Goal: Task Accomplishment & Management: Complete application form

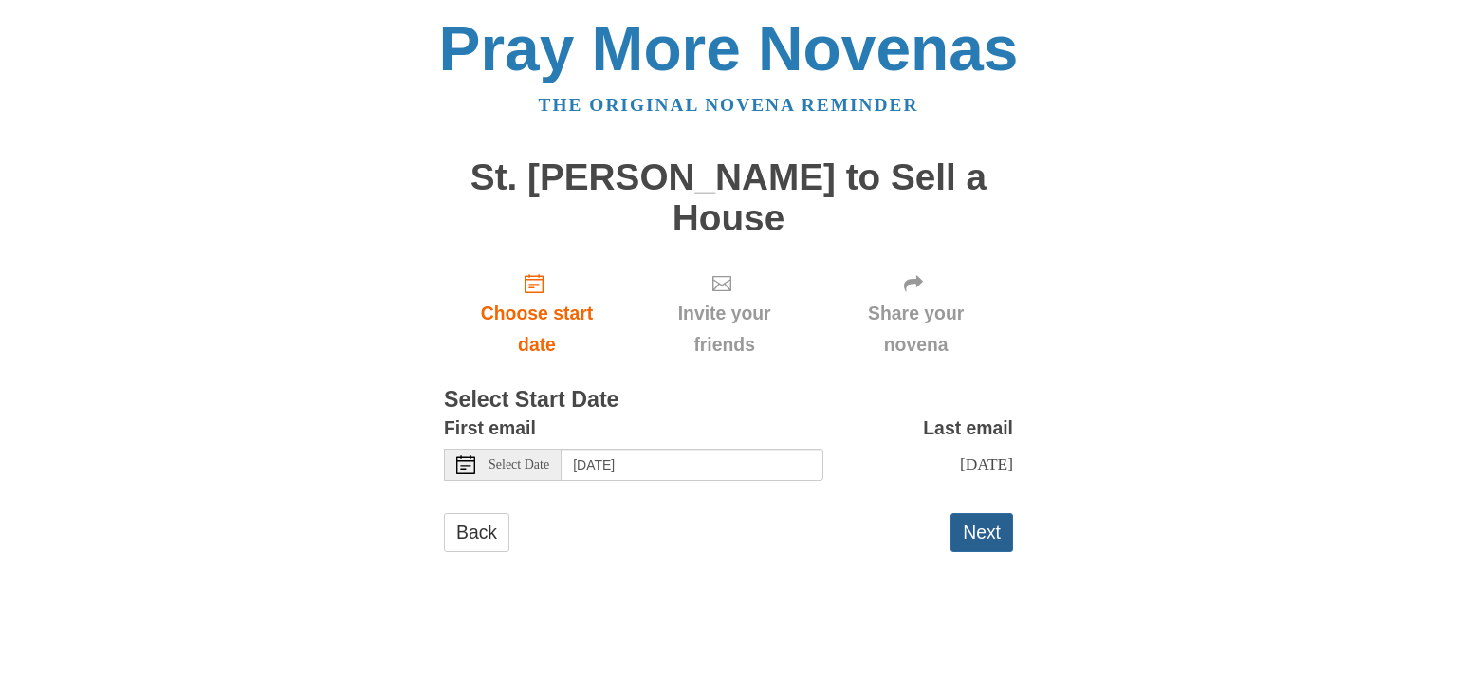
click at [983, 530] on button "Next" at bounding box center [981, 532] width 63 height 39
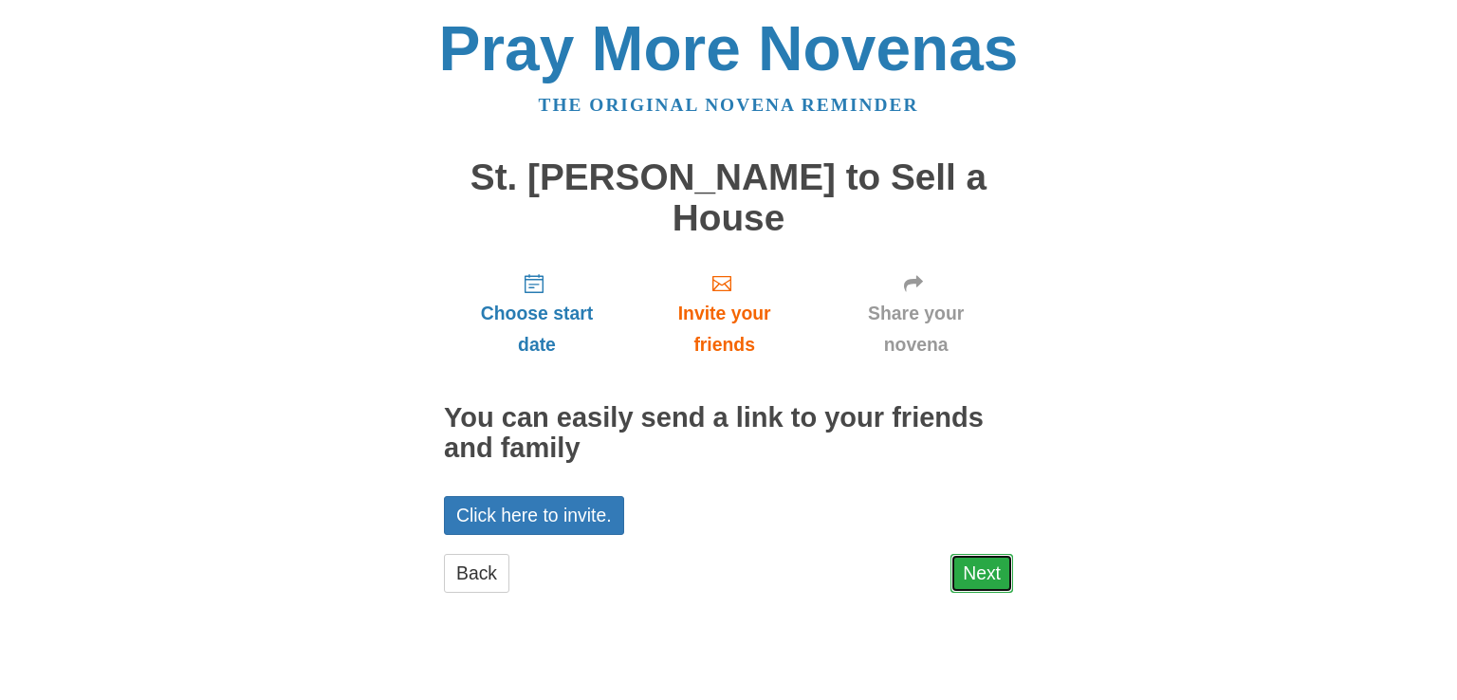
click at [988, 574] on link "Next" at bounding box center [981, 573] width 63 height 39
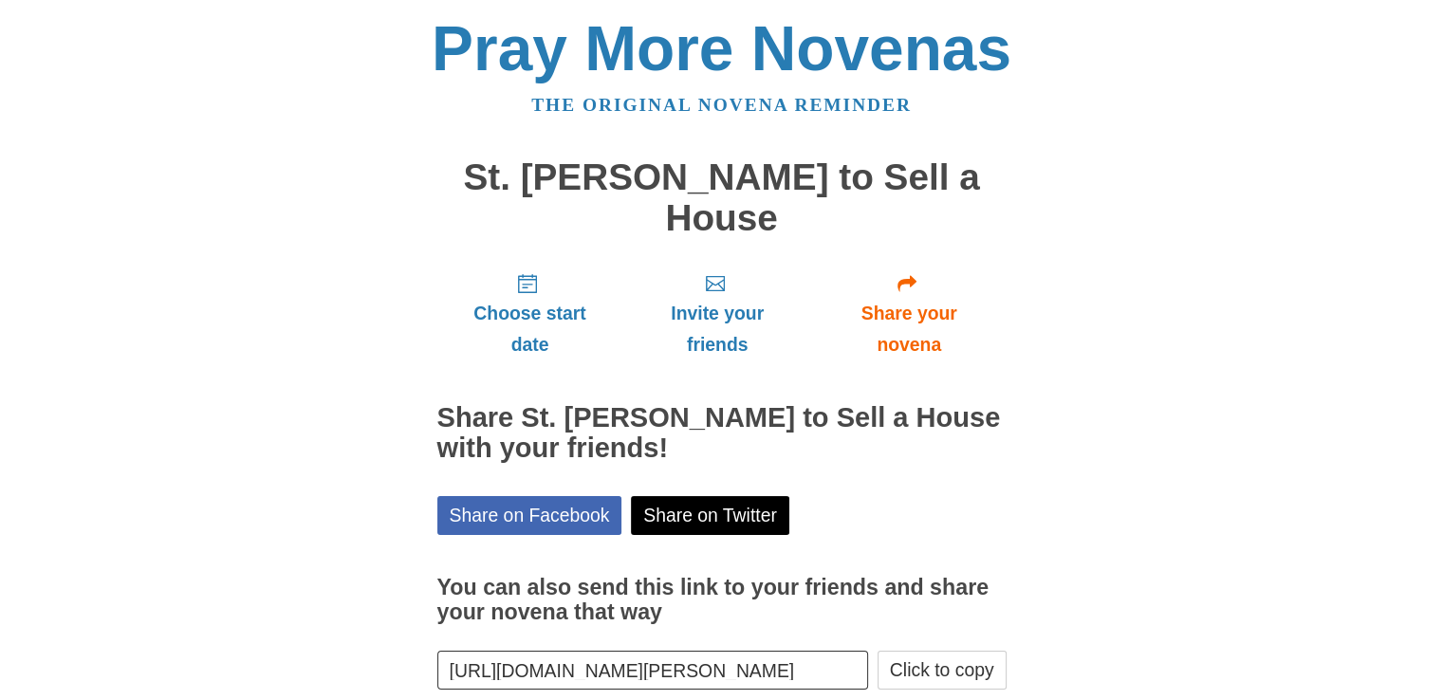
scroll to position [101, 0]
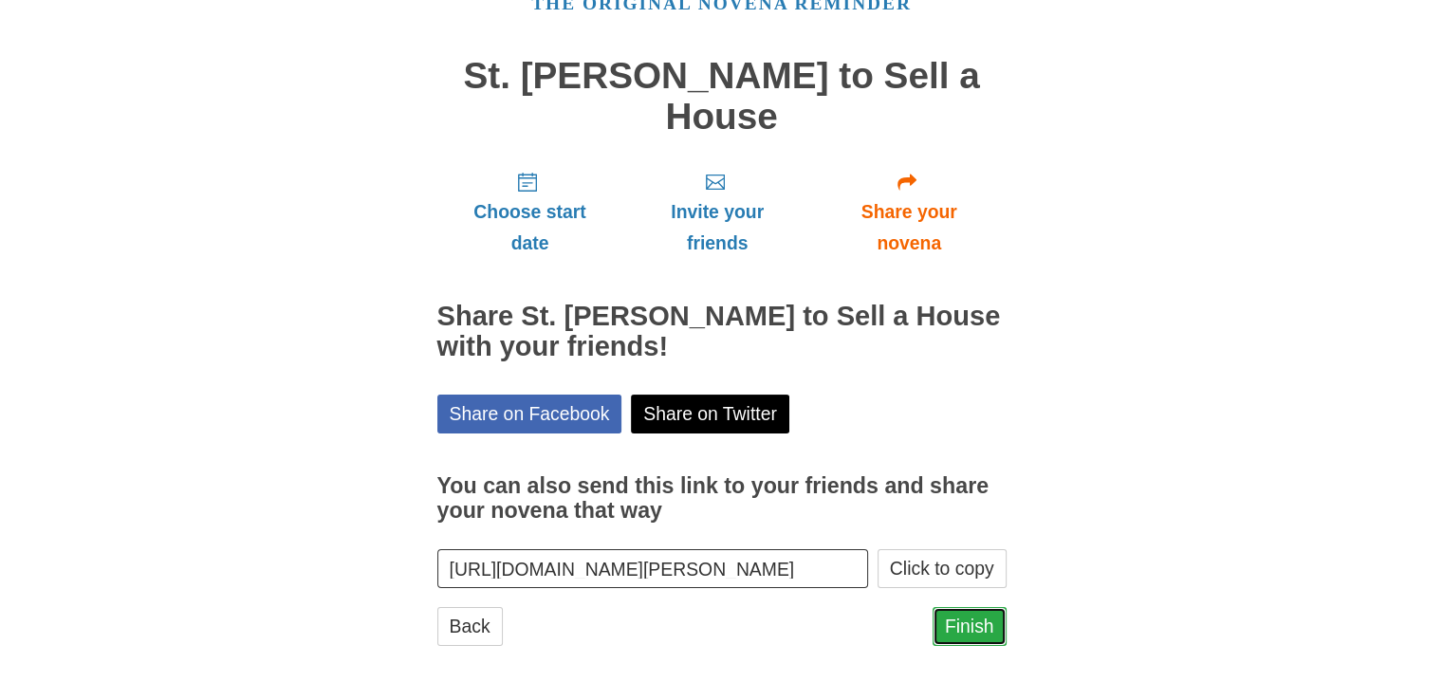
click at [986, 615] on link "Finish" at bounding box center [969, 626] width 74 height 39
